Goal: Task Accomplishment & Management: Use online tool/utility

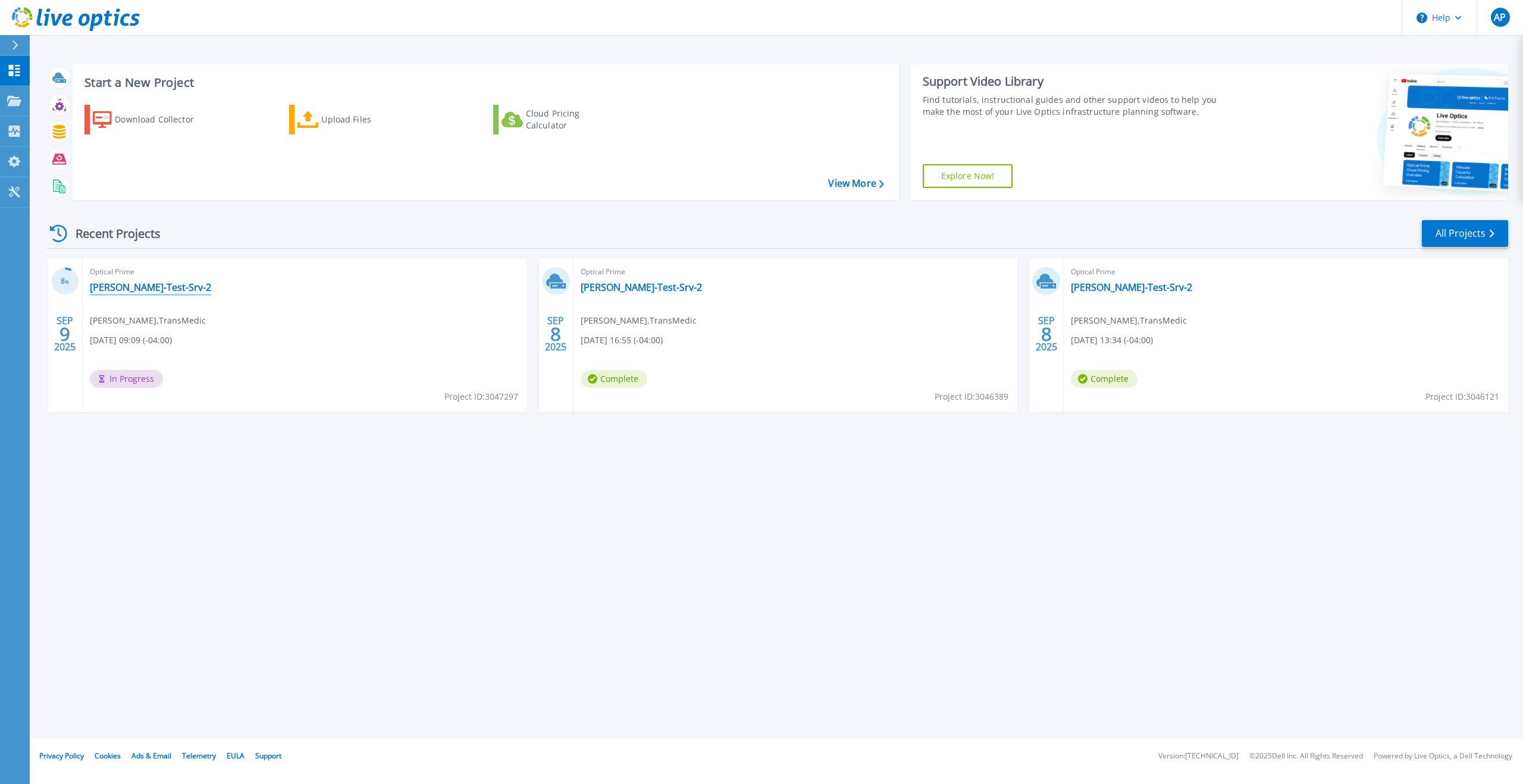
click at [132, 286] on link "[PERSON_NAME]-Test-Srv-2" at bounding box center [150, 287] width 121 height 12
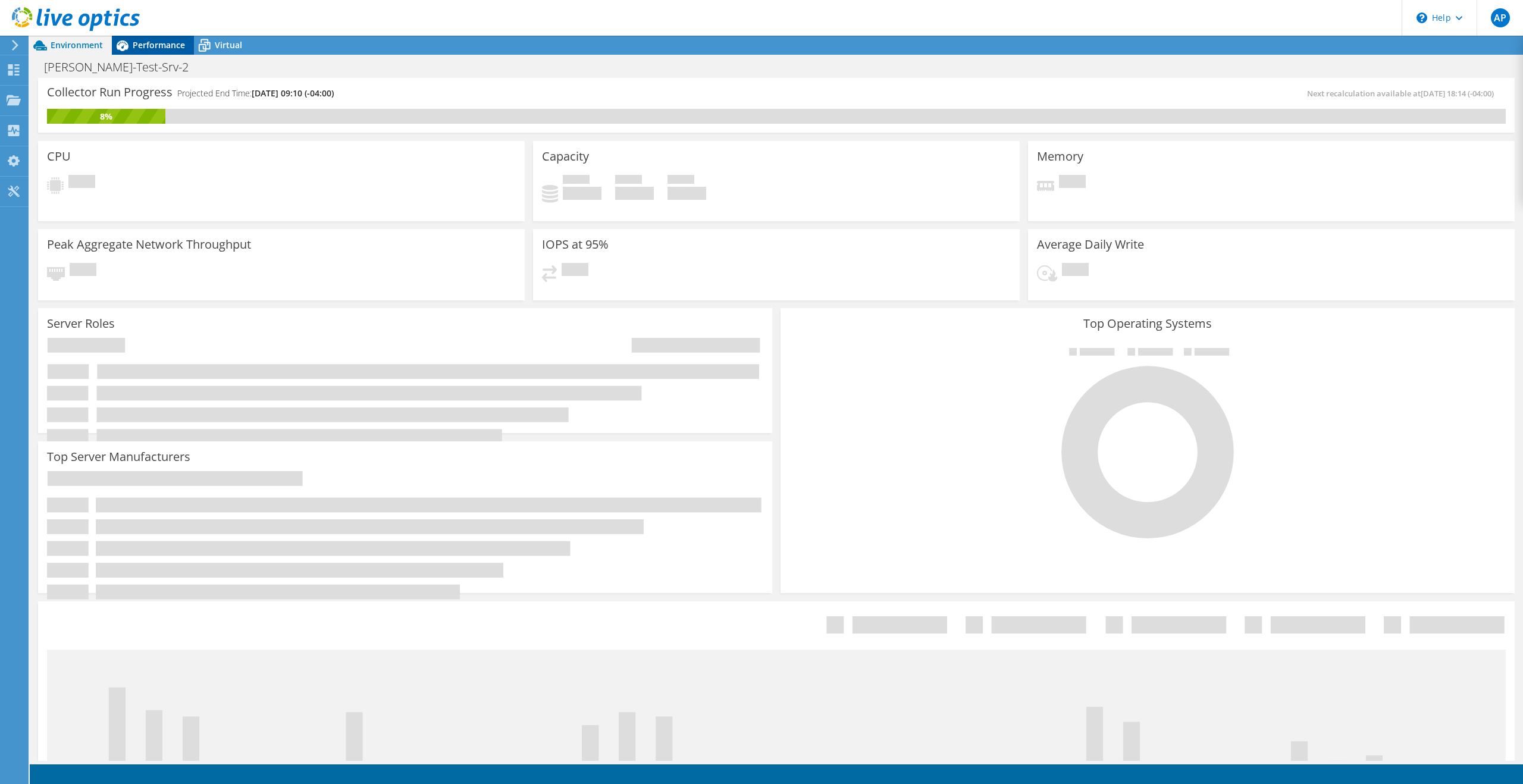
click at [153, 49] on span "Performance" at bounding box center [158, 45] width 52 height 11
click at [159, 45] on span "Performance" at bounding box center [158, 45] width 52 height 11
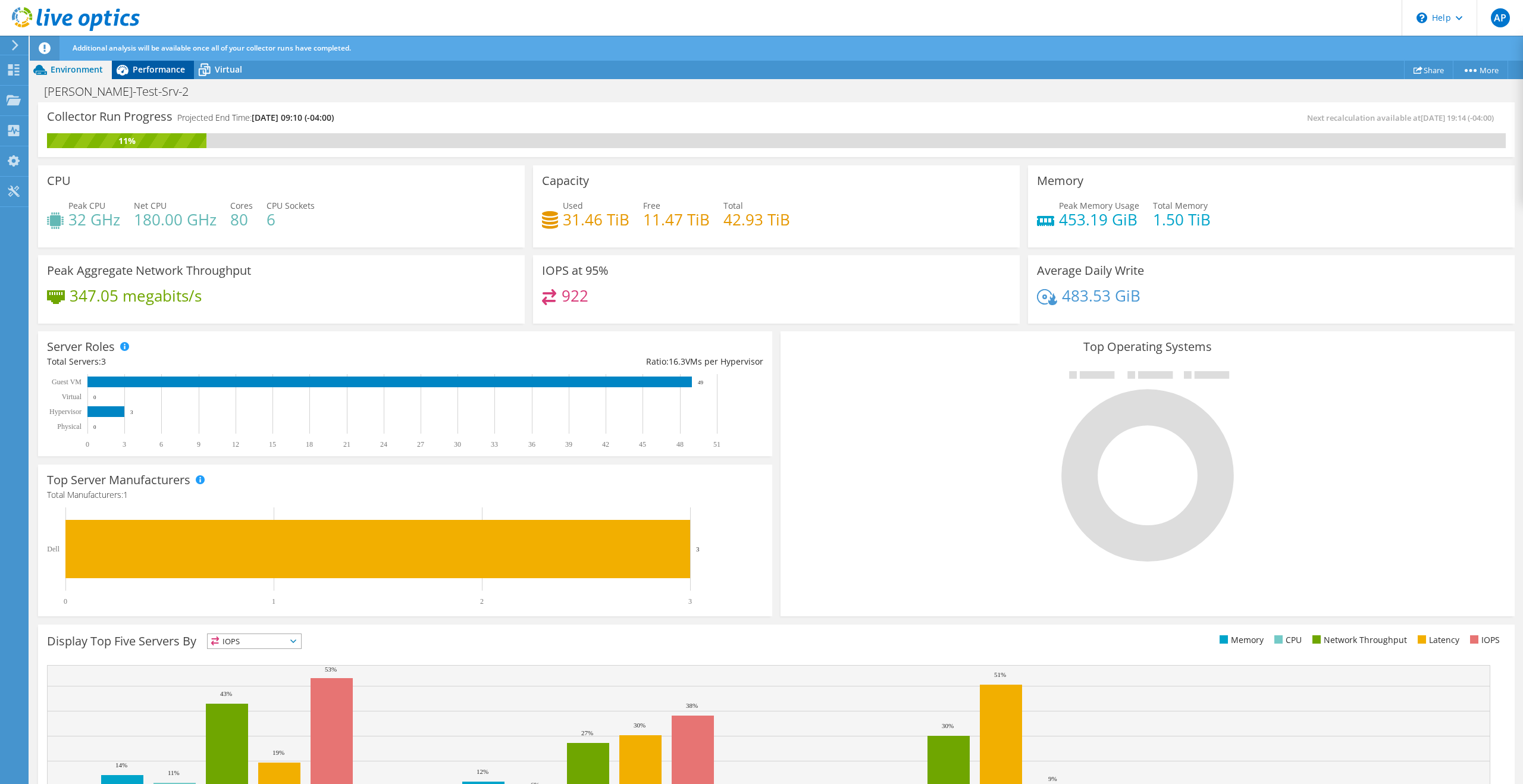
click at [167, 73] on span "Performance" at bounding box center [158, 69] width 52 height 11
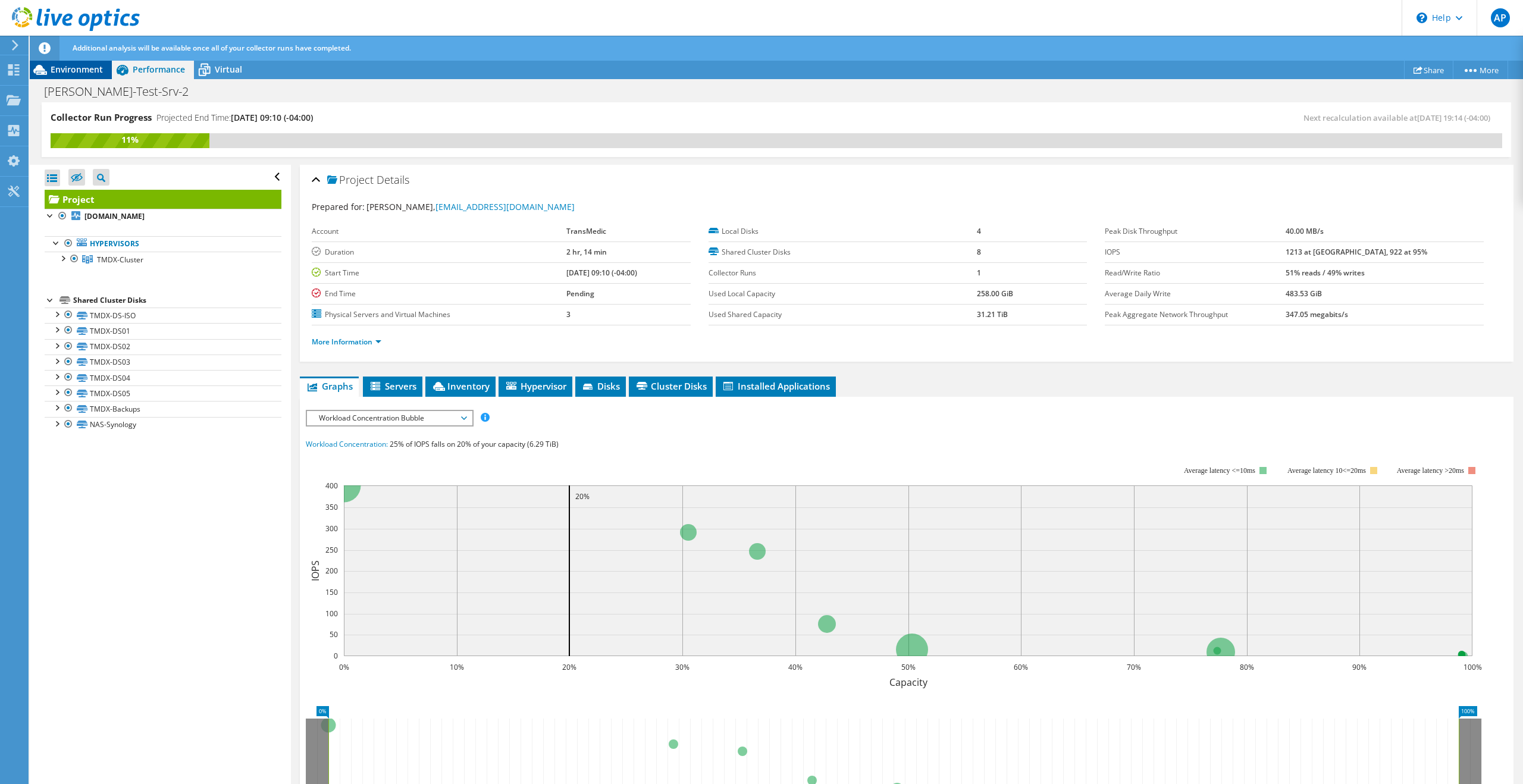
click at [80, 68] on span "Environment" at bounding box center [77, 69] width 52 height 11
